Goal: Communication & Community: Answer question/provide support

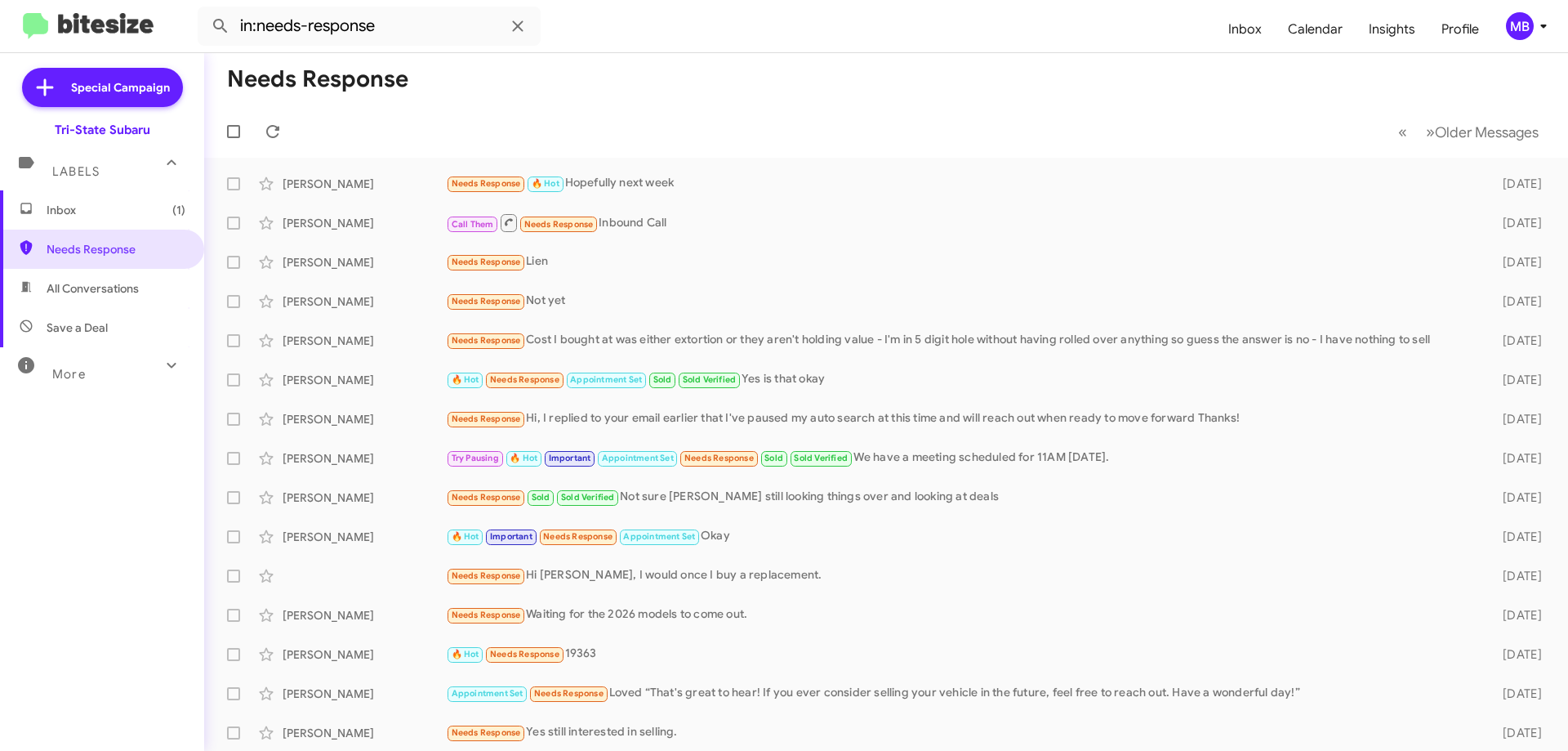
click at [65, 192] on mat-expansion-panel "Labels Inbox (1) Needs Response All Conversations Save a Deal More Important 🔥 …" at bounding box center [102, 395] width 204 height 515
click at [79, 205] on span "Inbox (1)" at bounding box center [116, 210] width 139 height 16
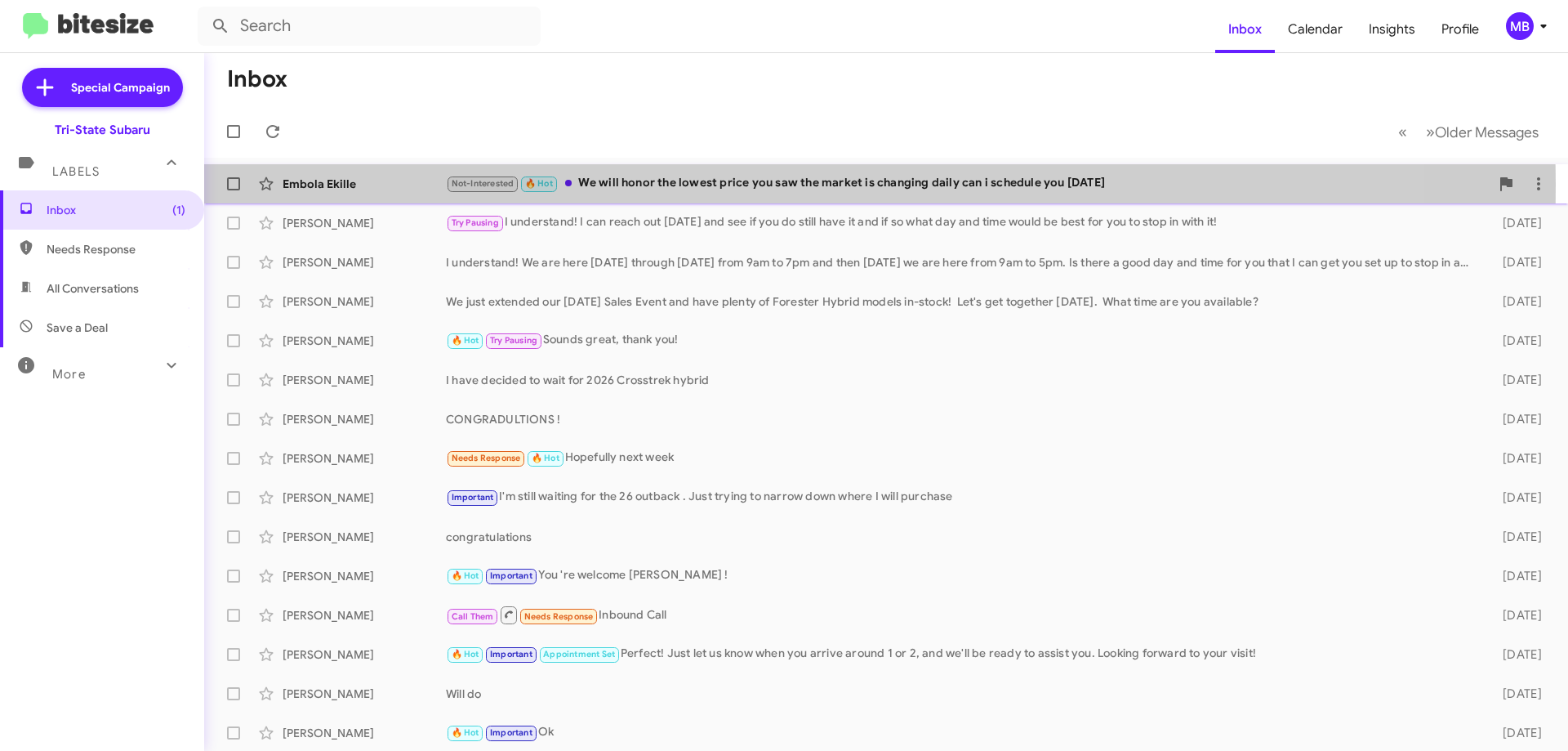
click at [348, 184] on div "Embola Ekille" at bounding box center [365, 183] width 164 height 16
click at [331, 181] on div "Embola Ekille" at bounding box center [365, 183] width 164 height 16
click at [330, 181] on div "Embola Ekille" at bounding box center [365, 183] width 164 height 16
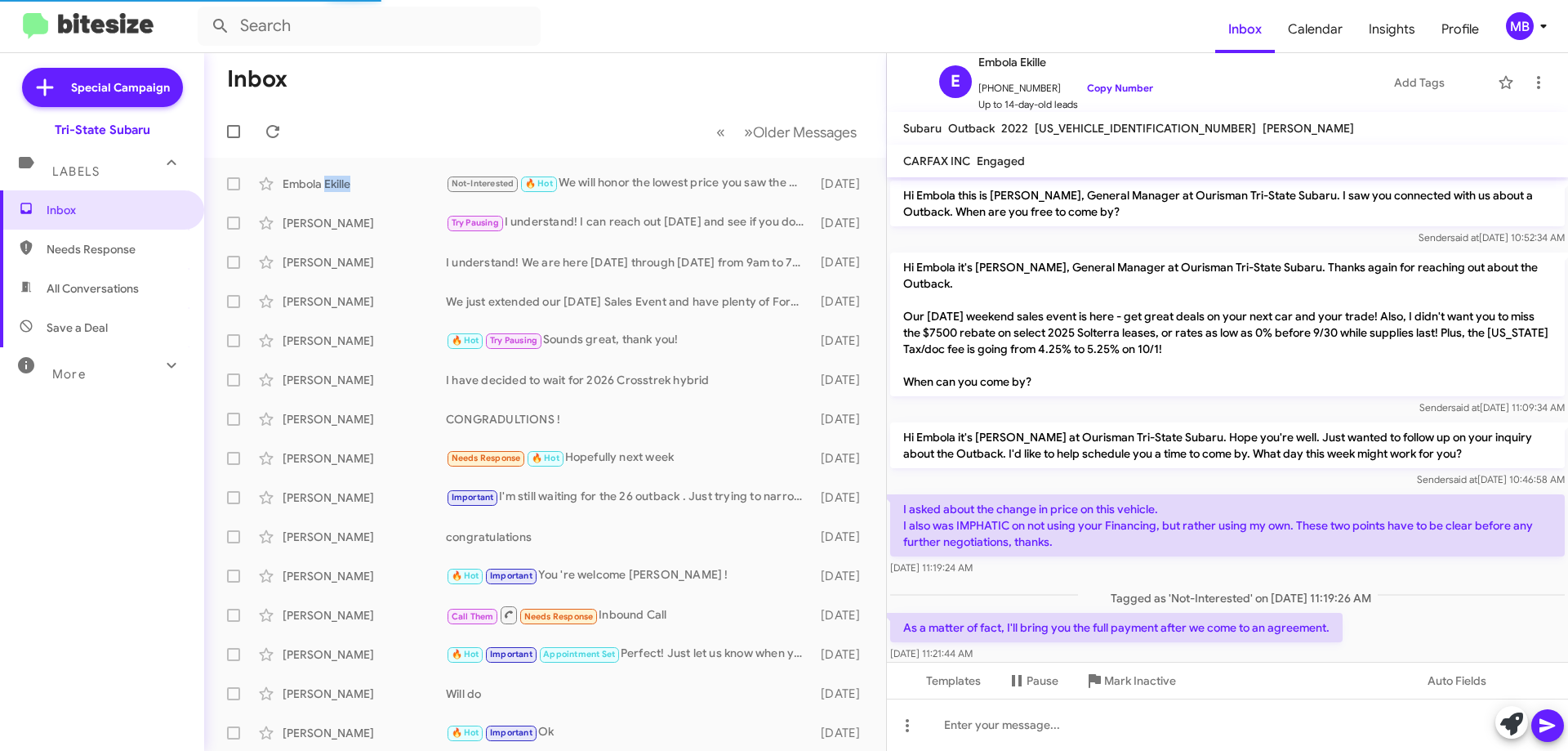
scroll to position [164, 0]
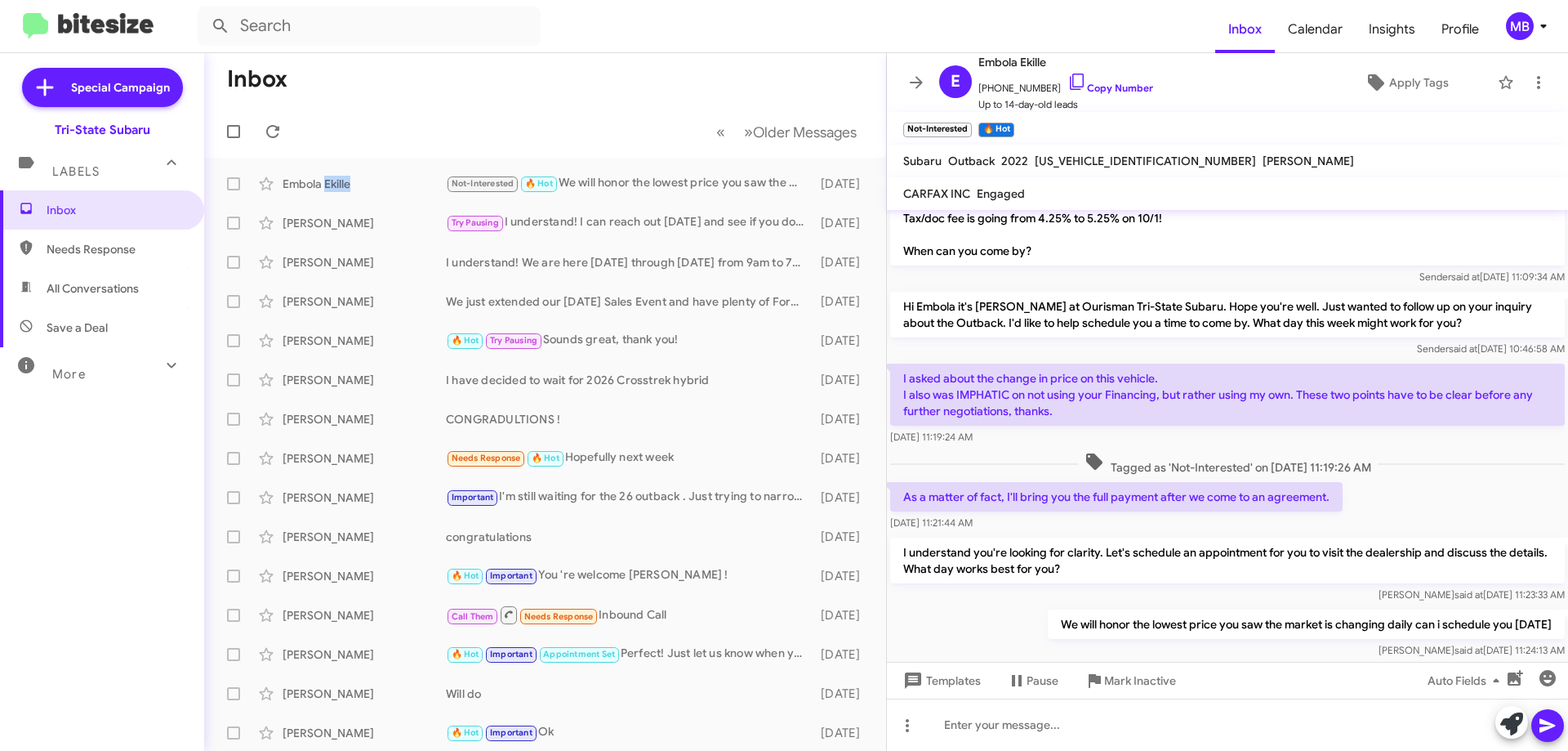
click at [158, 247] on span "Needs Response" at bounding box center [116, 248] width 139 height 16
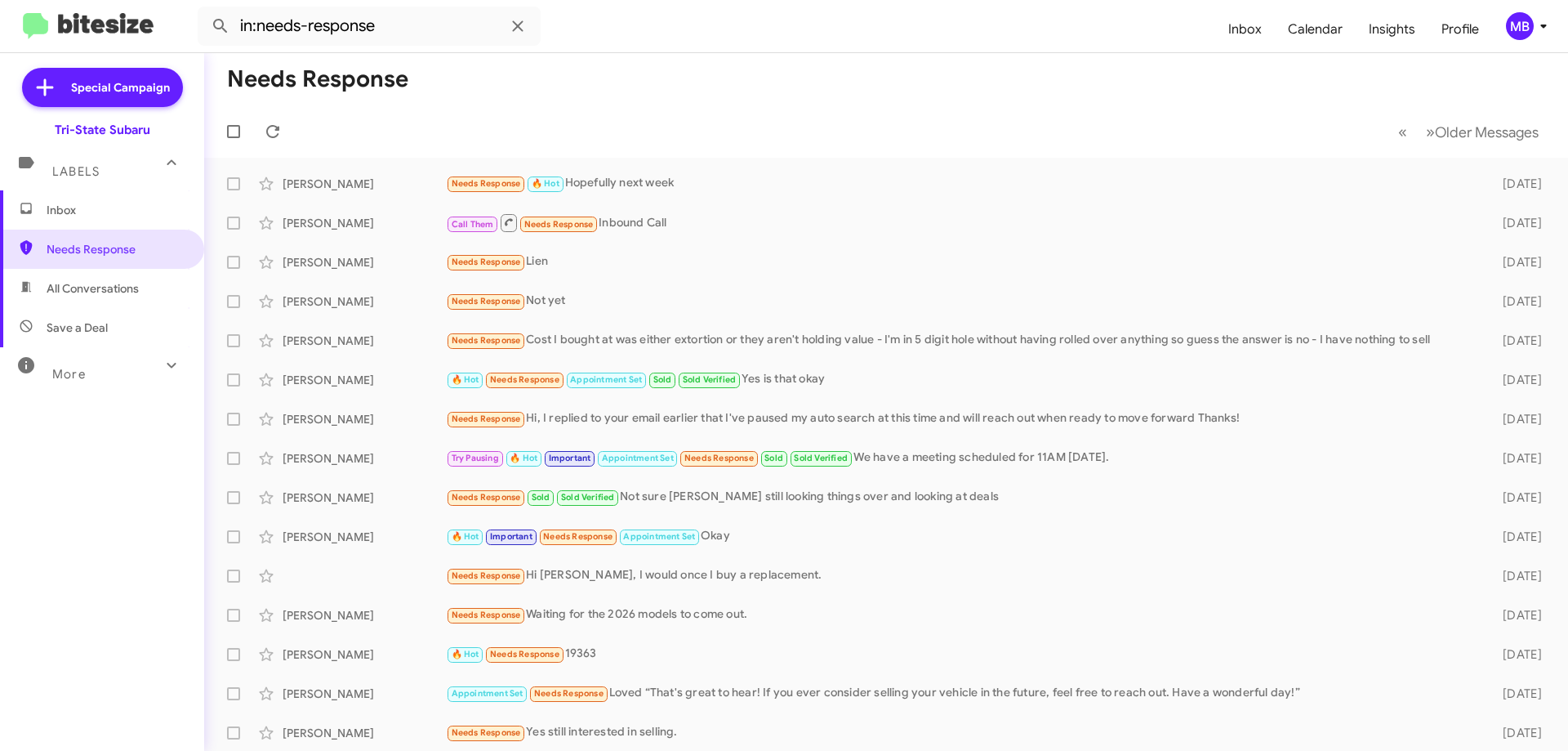
click at [116, 294] on span "All Conversations" at bounding box center [92, 288] width 92 height 16
type input "in:all-conversations"
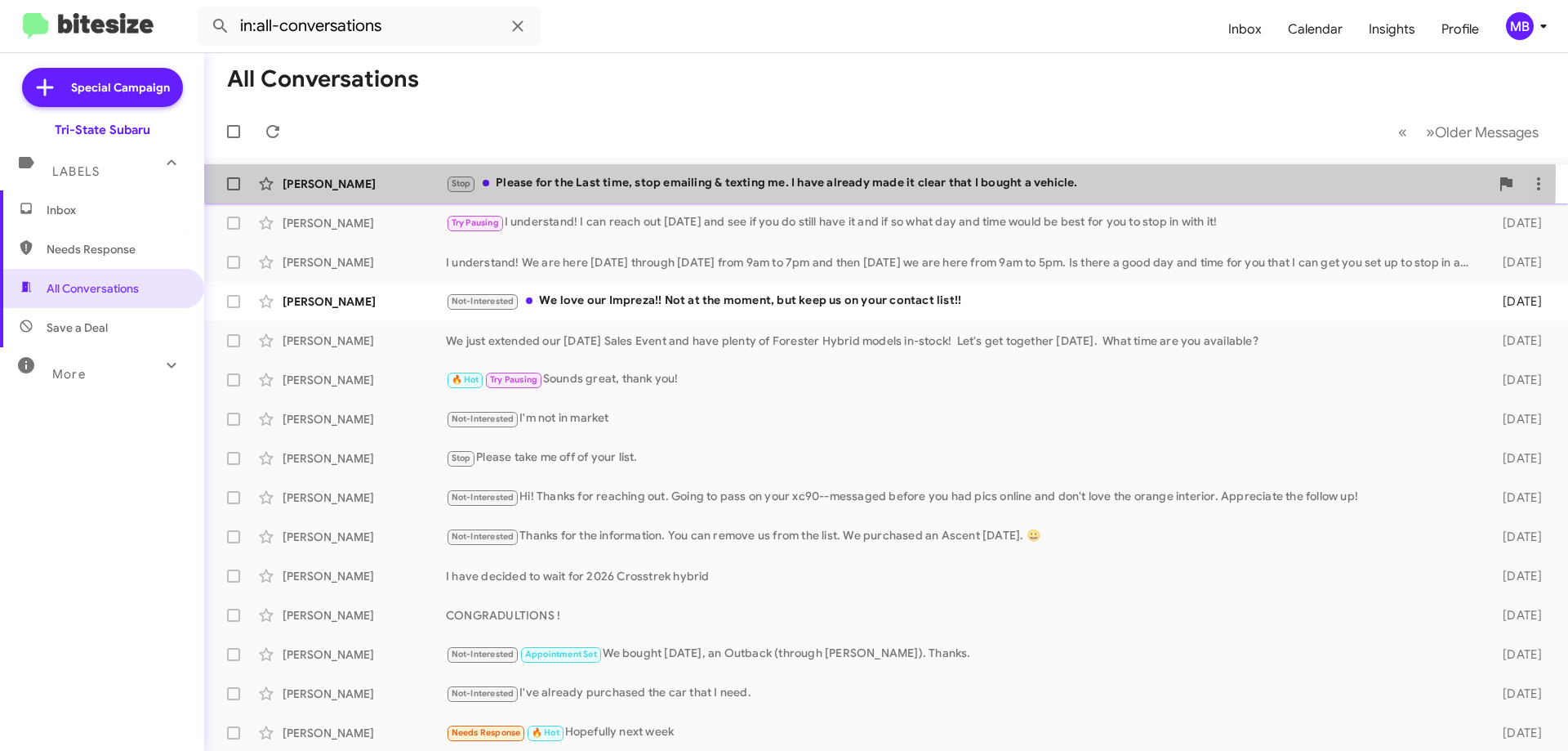
click at [505, 178] on div "Stop Please for the Last time, stop emailing & texting me. I have already made …" at bounding box center [967, 184] width 1043 height 19
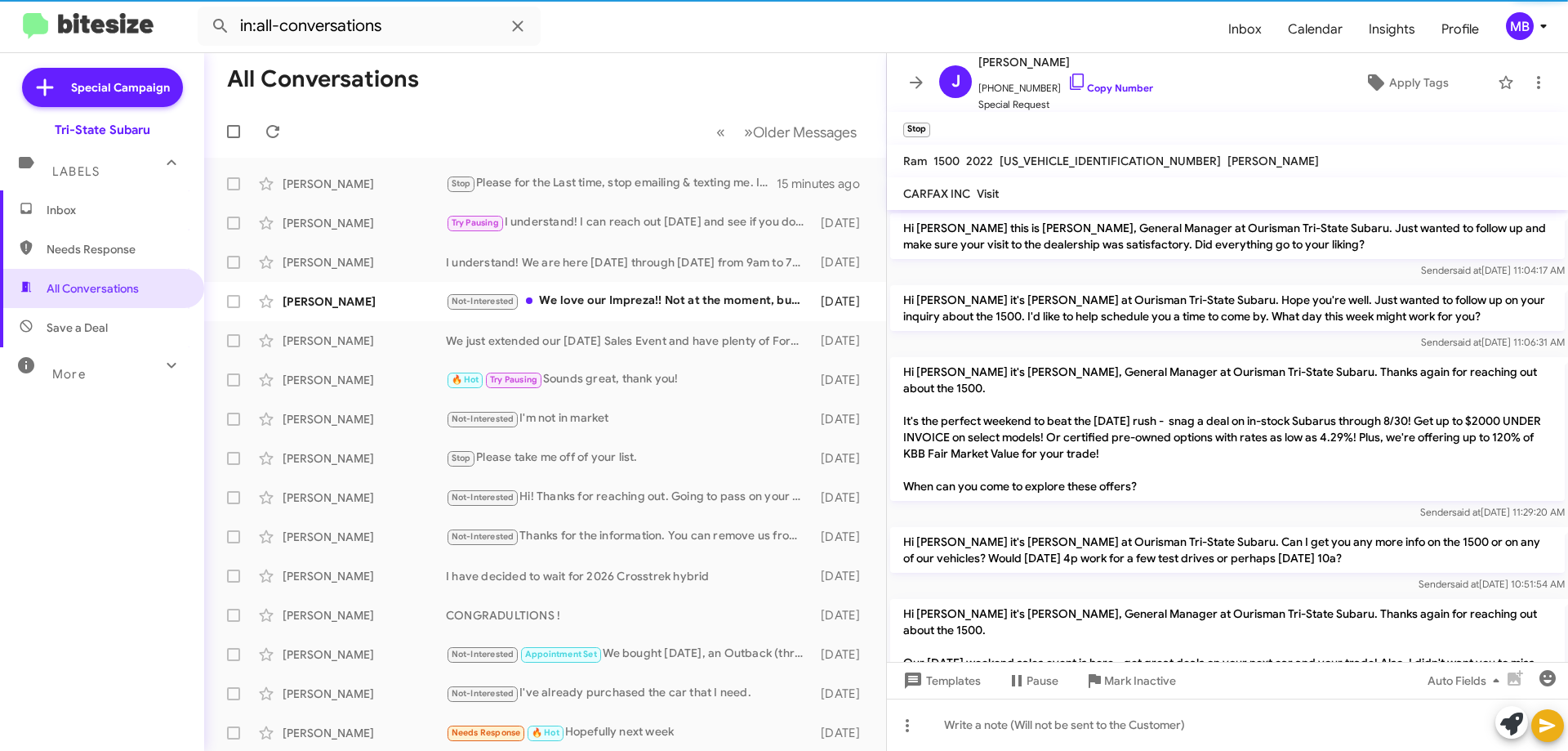
scroll to position [276, 0]
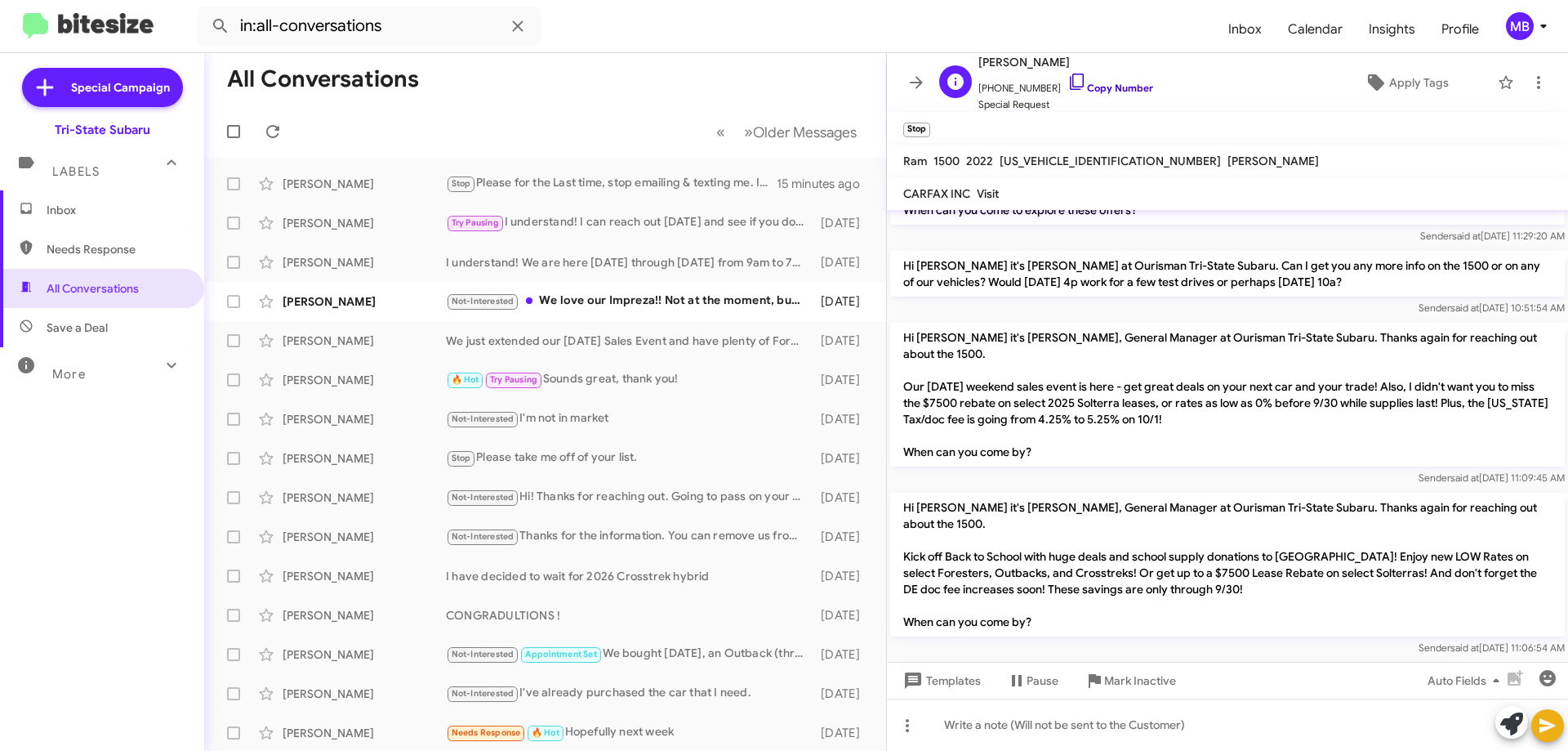
click at [1116, 82] on link "Copy Number" at bounding box center [1110, 88] width 86 height 13
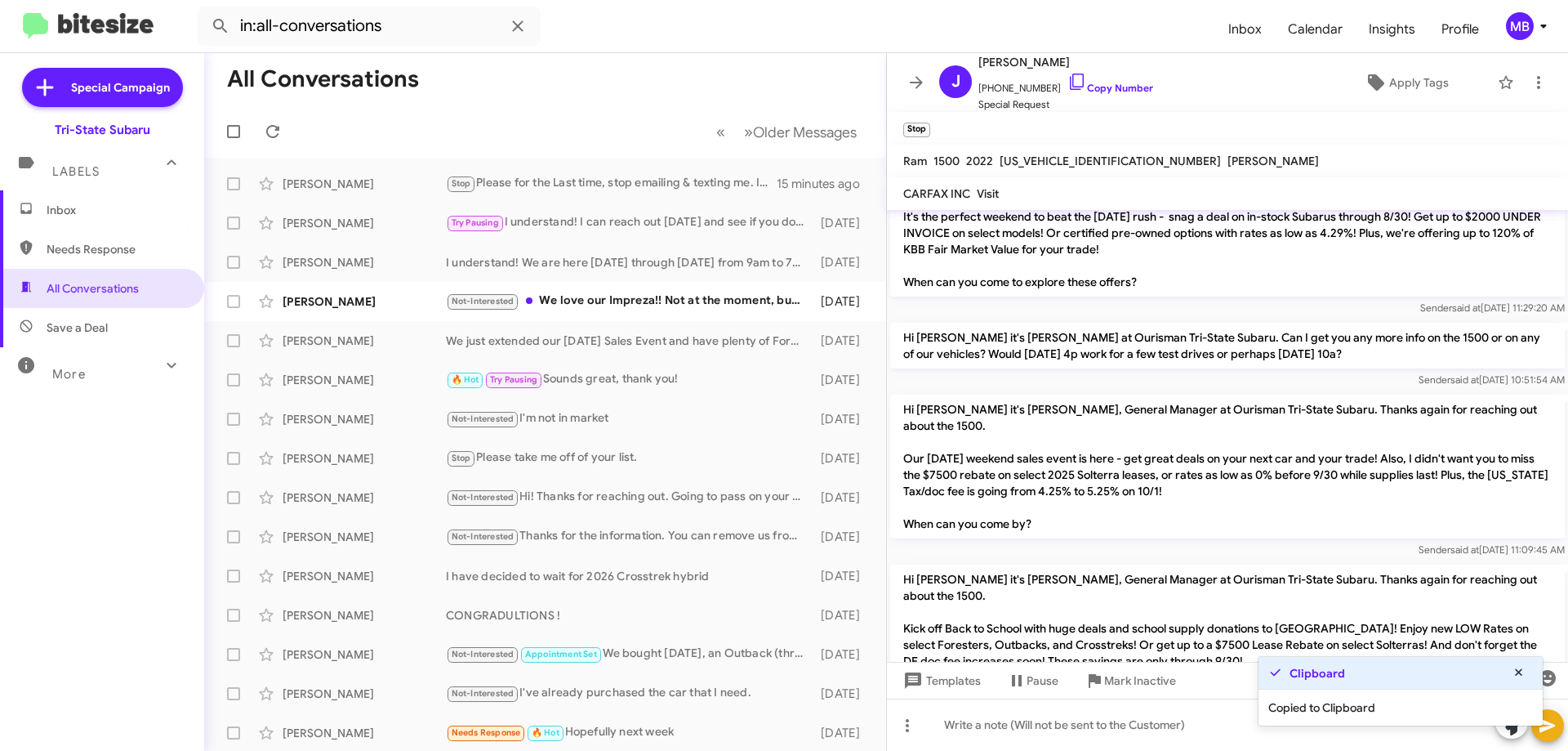
scroll to position [309, 0]
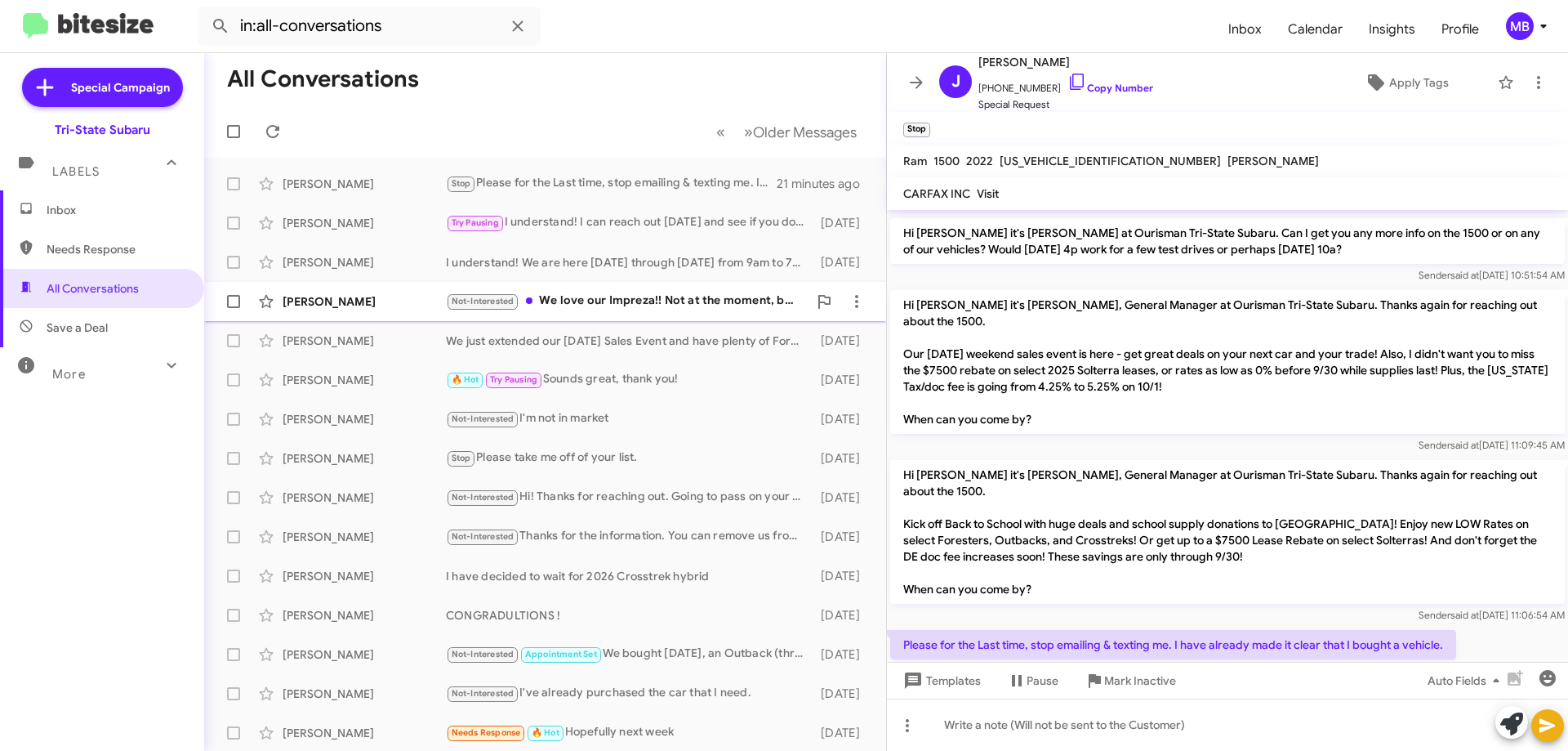
click at [343, 310] on div "[PERSON_NAME] Not-Interested We love our Impreza!! Not at the moment, but keep …" at bounding box center [545, 301] width 655 height 33
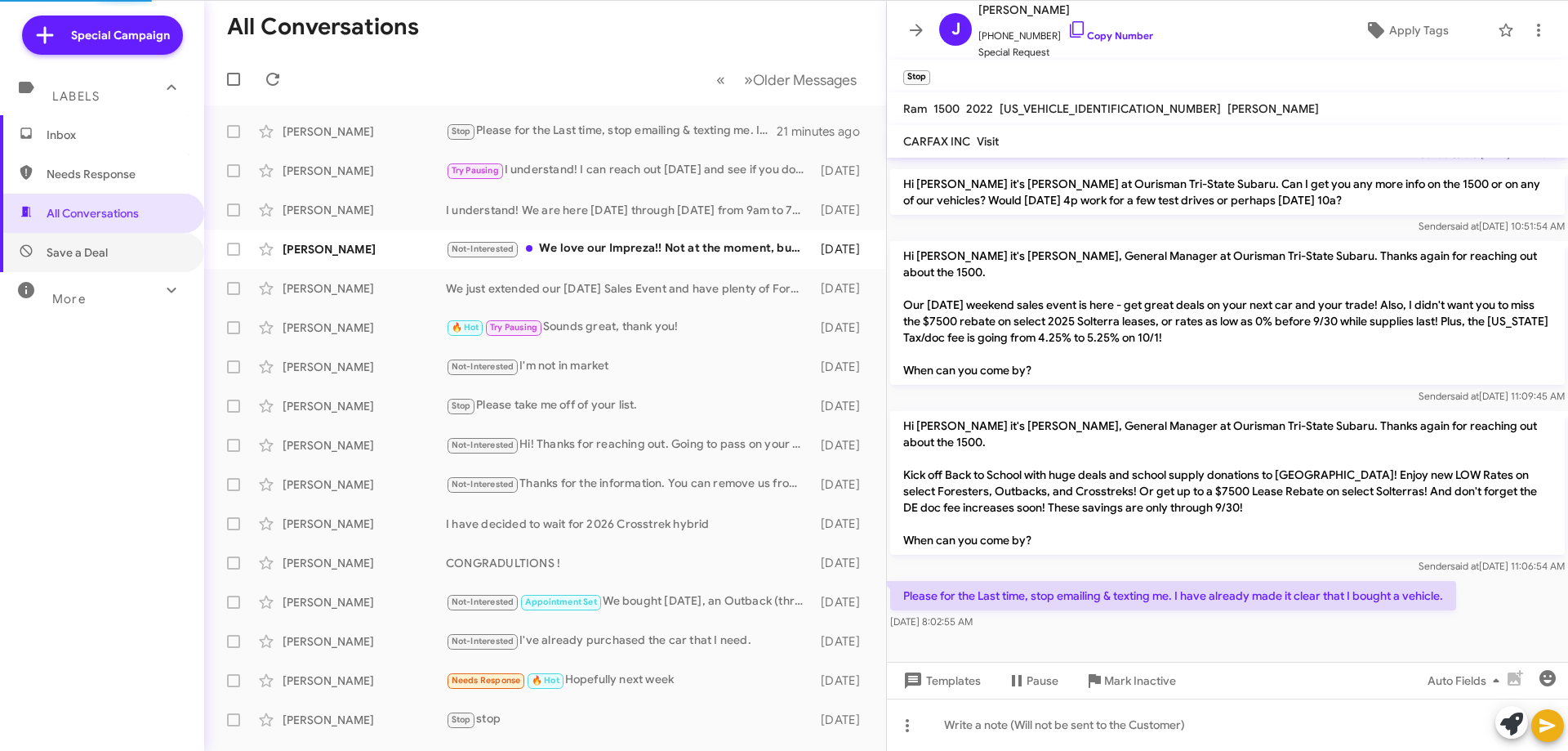
click at [133, 246] on span "Save a Deal" at bounding box center [102, 252] width 204 height 39
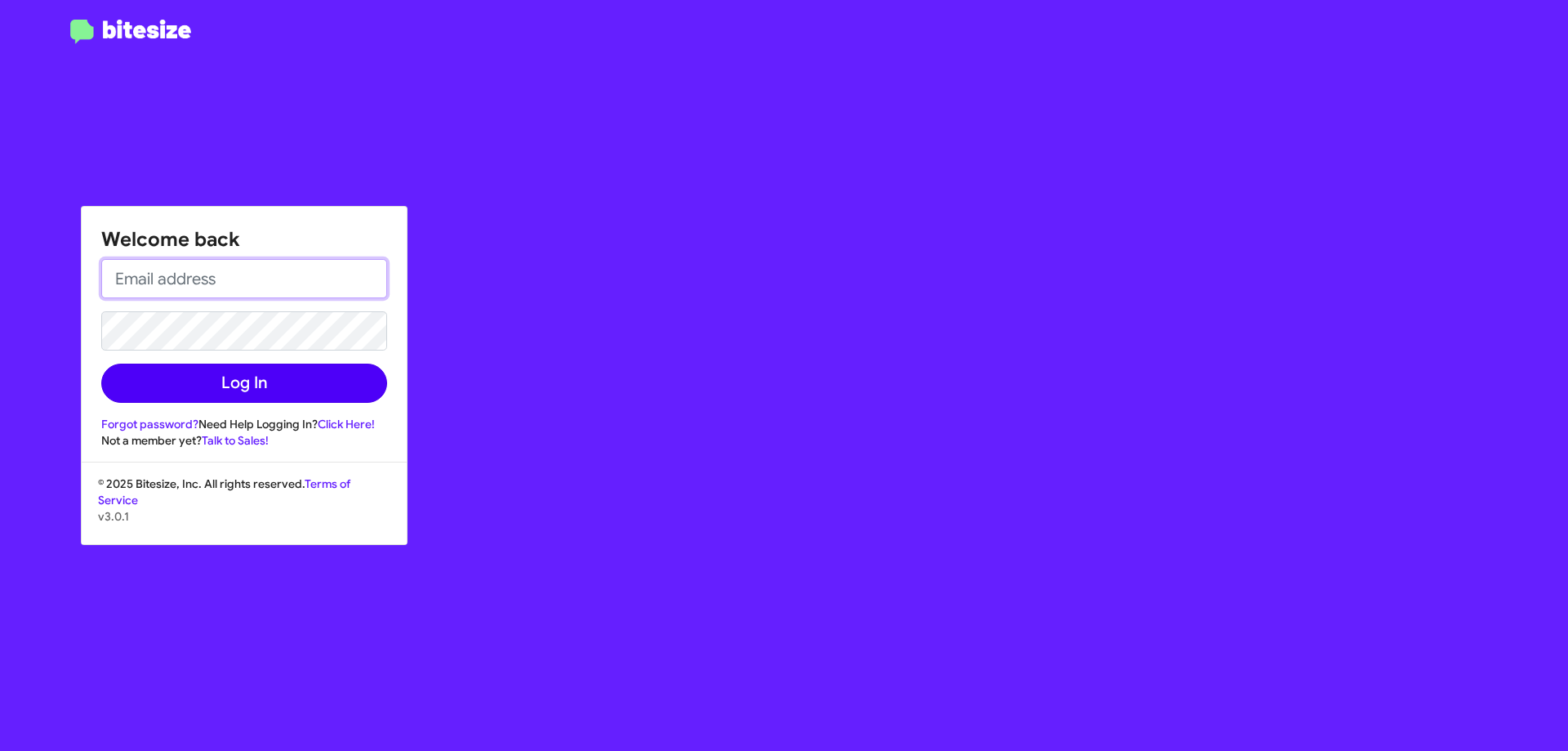
type input "[EMAIL_ADDRESS][DOMAIN_NAME]"
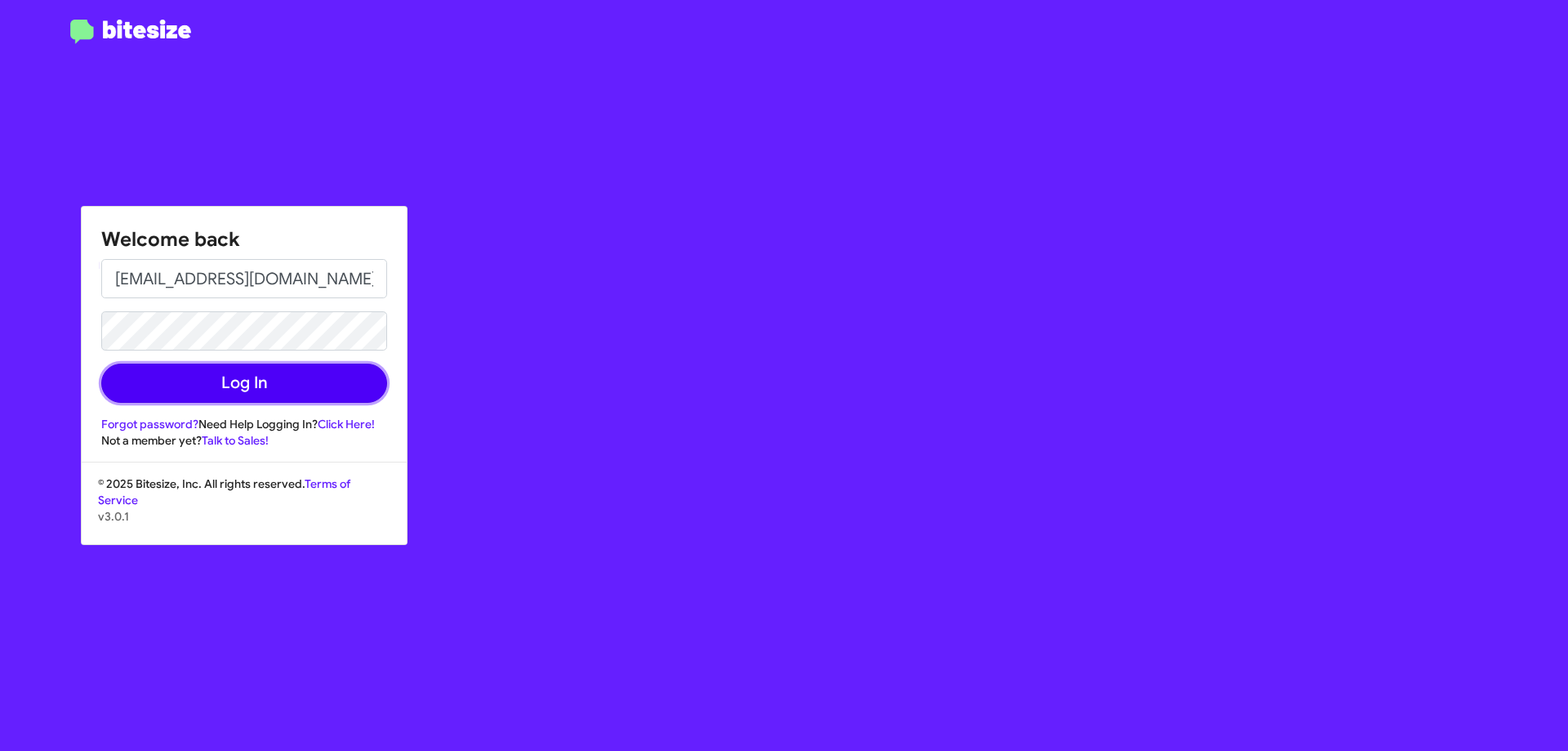
click at [309, 380] on button "Log In" at bounding box center [244, 383] width 286 height 39
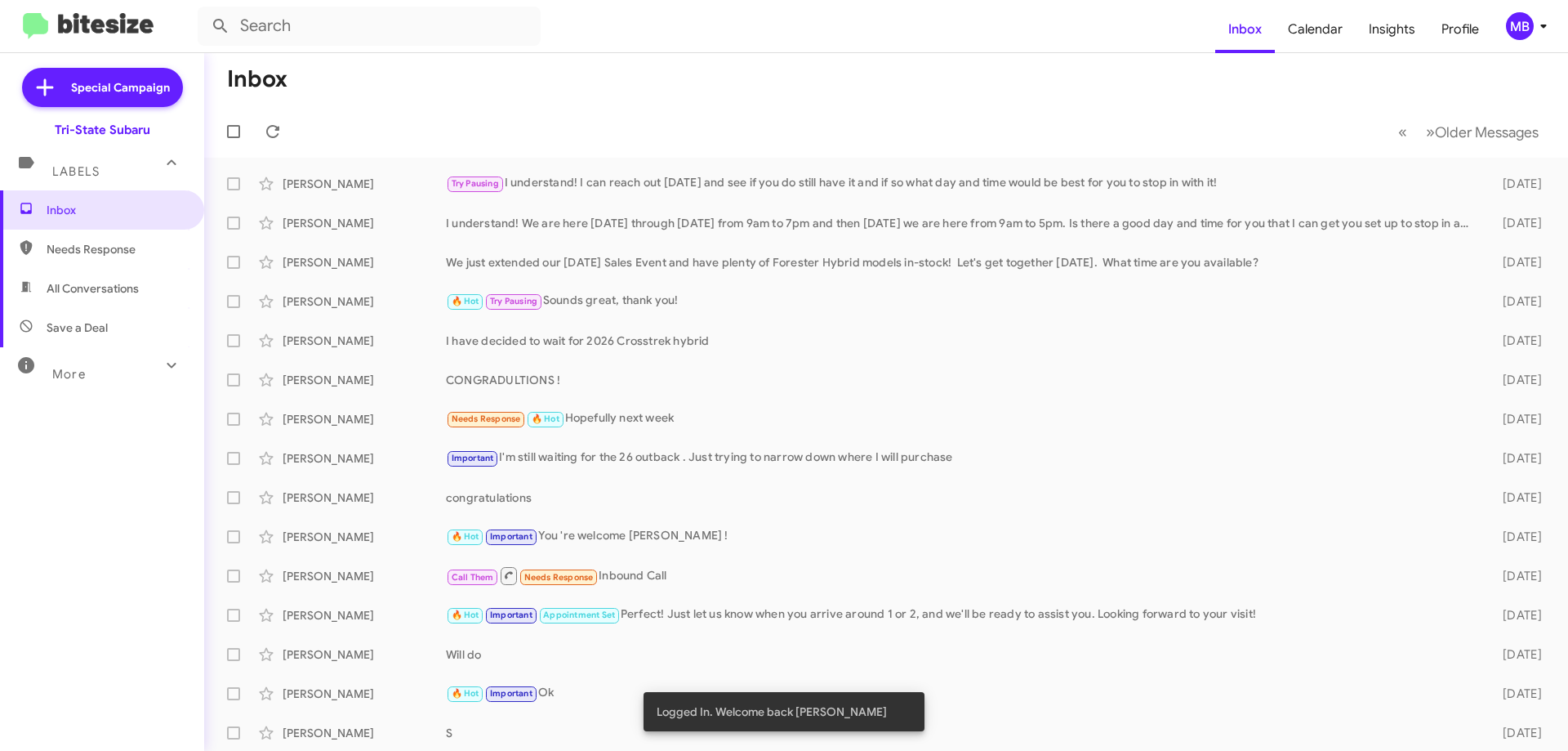
click at [138, 288] on span "All Conversations" at bounding box center [92, 288] width 92 height 16
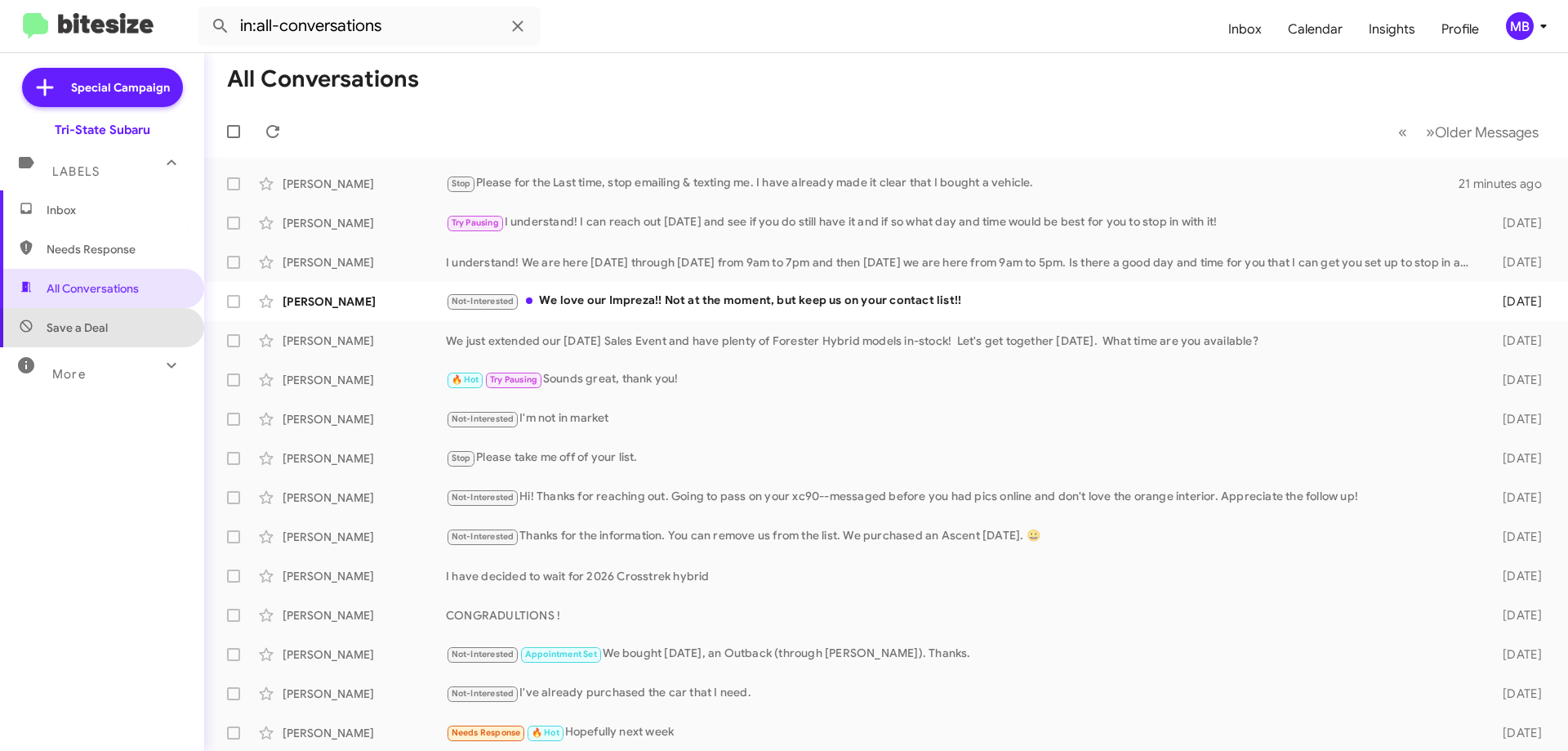
click at [151, 330] on span "Save a Deal" at bounding box center [102, 327] width 204 height 39
type input "in:not-interested"
